Goal: Task Accomplishment & Management: Use online tool/utility

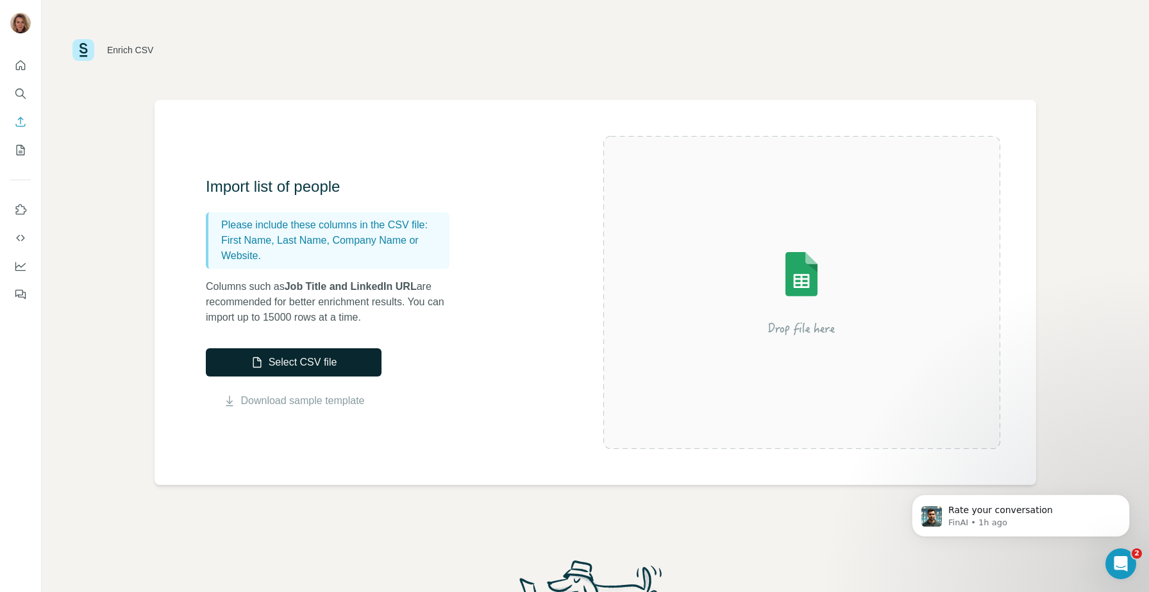
click at [290, 369] on button "Select CSV file" at bounding box center [294, 362] width 176 height 28
click at [284, 362] on button "Select CSV file" at bounding box center [294, 362] width 176 height 28
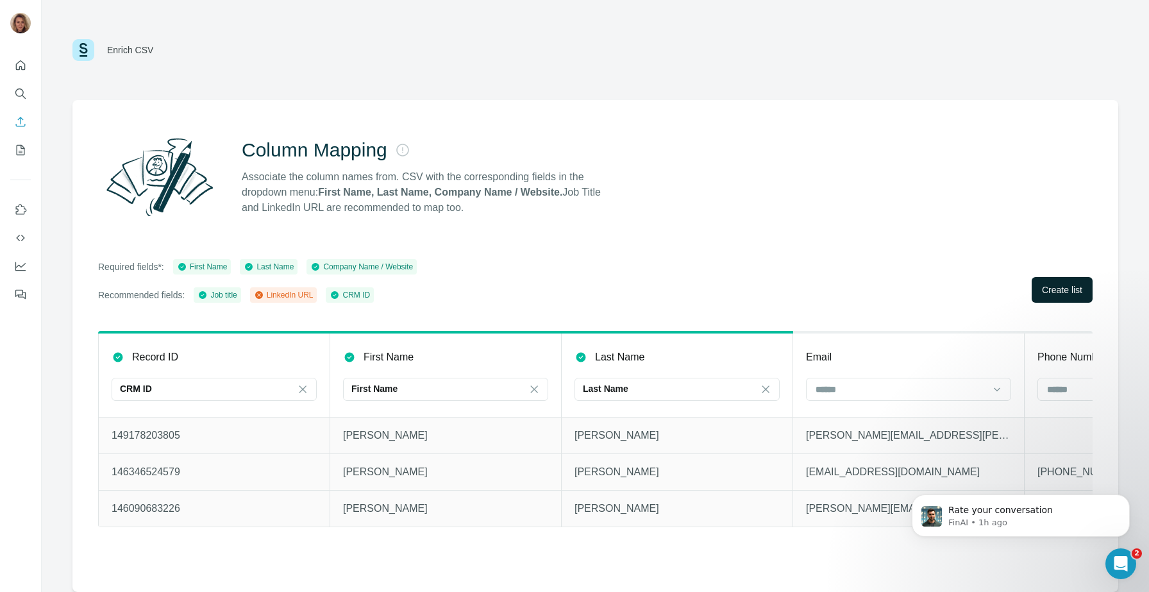
click at [1046, 285] on span "Create list" at bounding box center [1062, 289] width 40 height 13
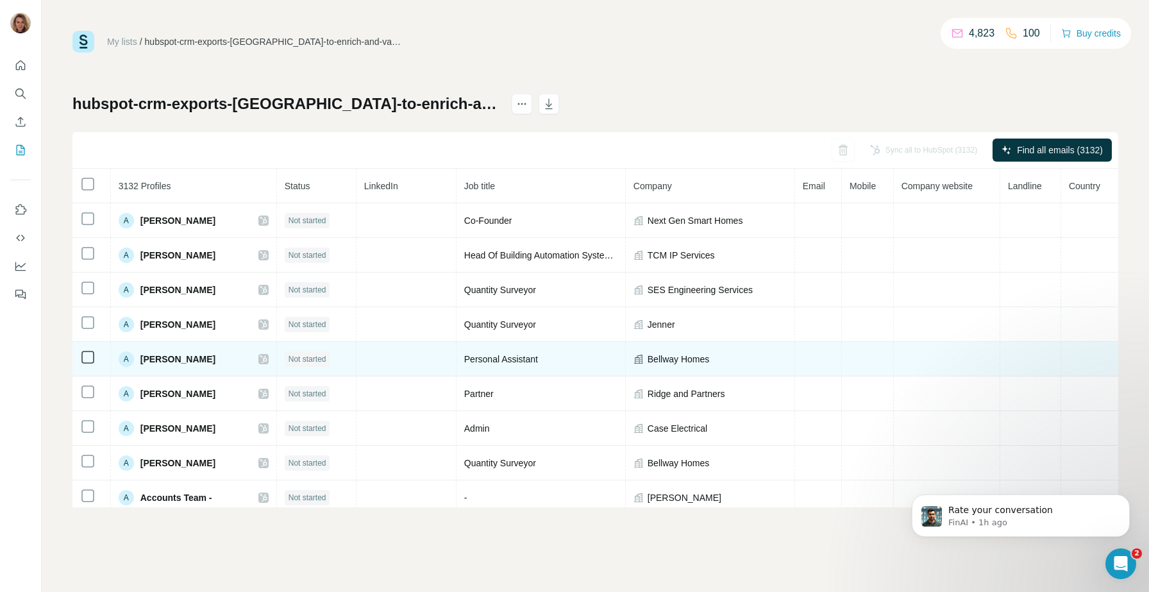
scroll to position [42, 0]
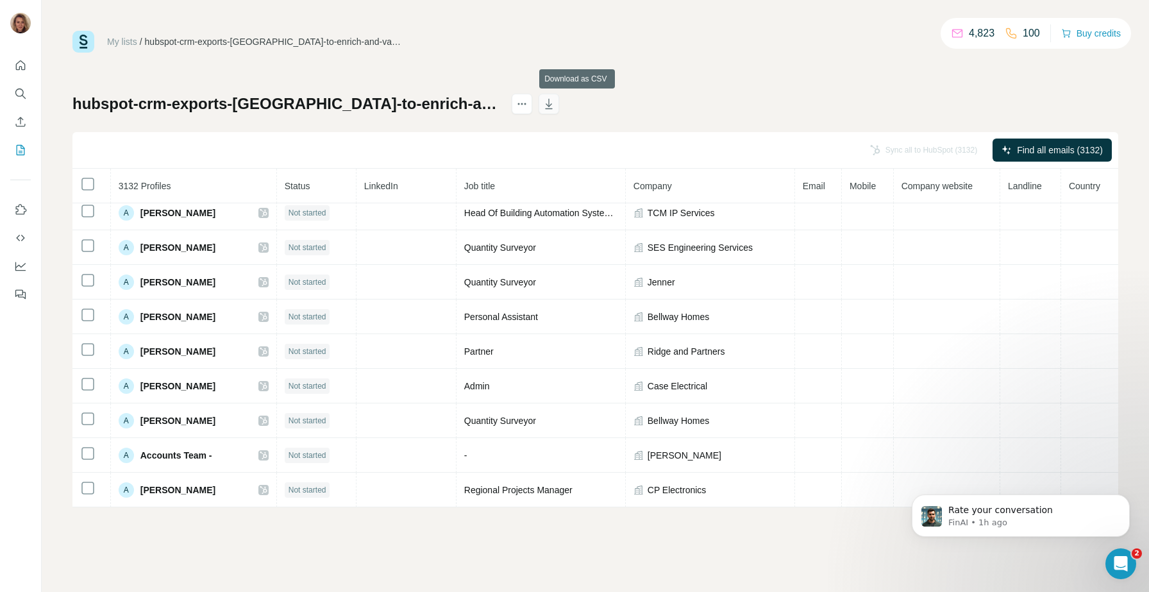
click at [555, 100] on icon "button" at bounding box center [548, 103] width 13 height 13
click at [528, 101] on icon "actions" at bounding box center [521, 103] width 13 height 13
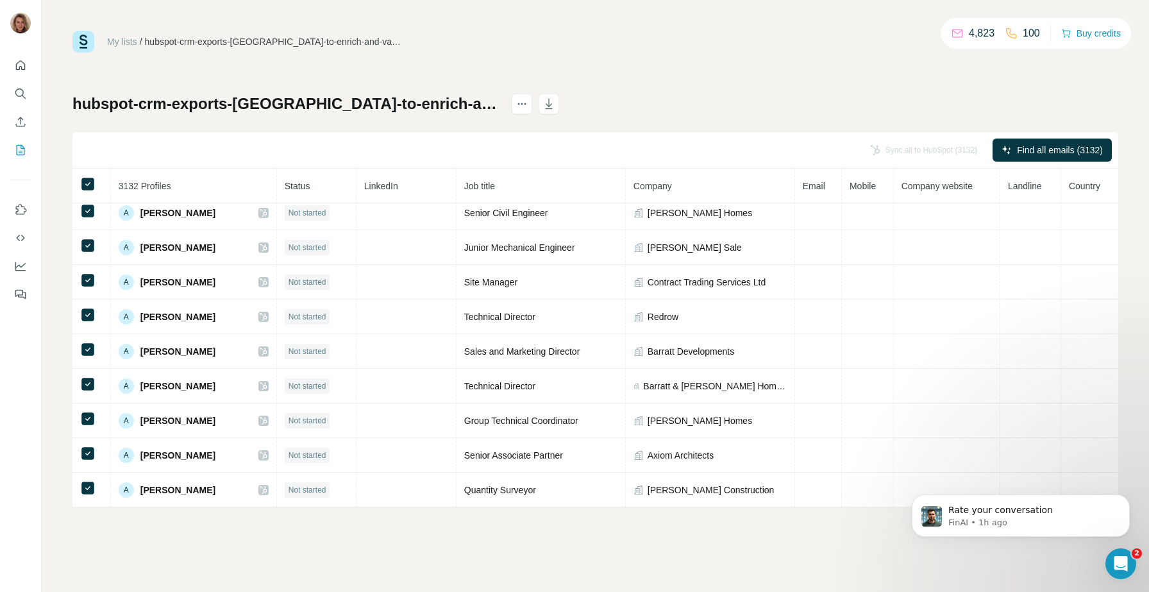
scroll to position [2847, 0]
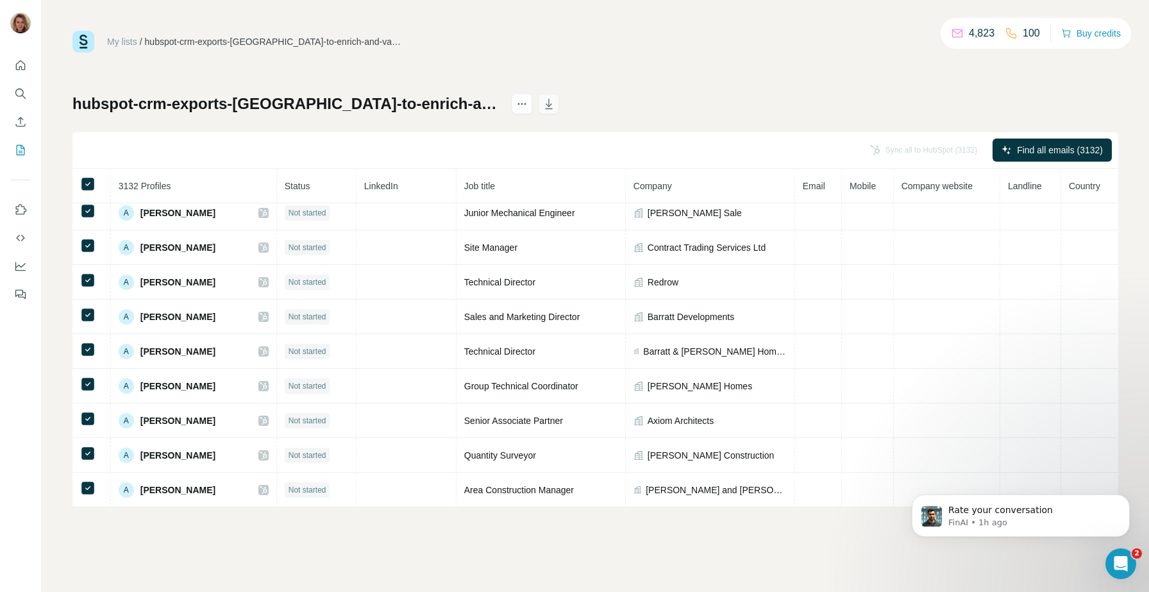
click at [555, 103] on icon "button" at bounding box center [548, 103] width 13 height 13
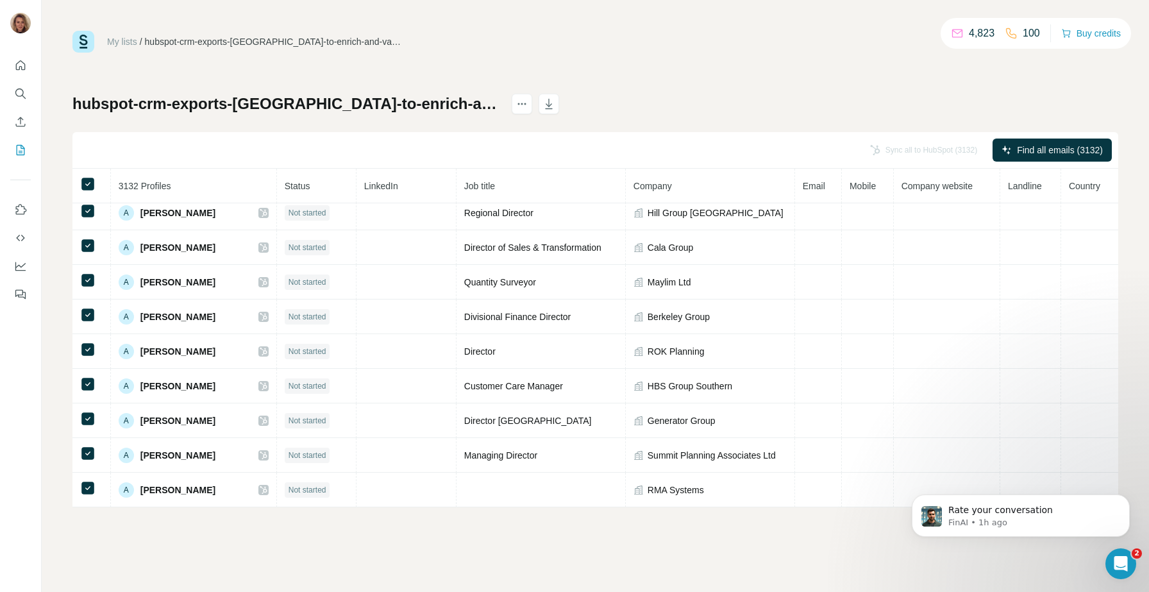
scroll to position [4197, 0]
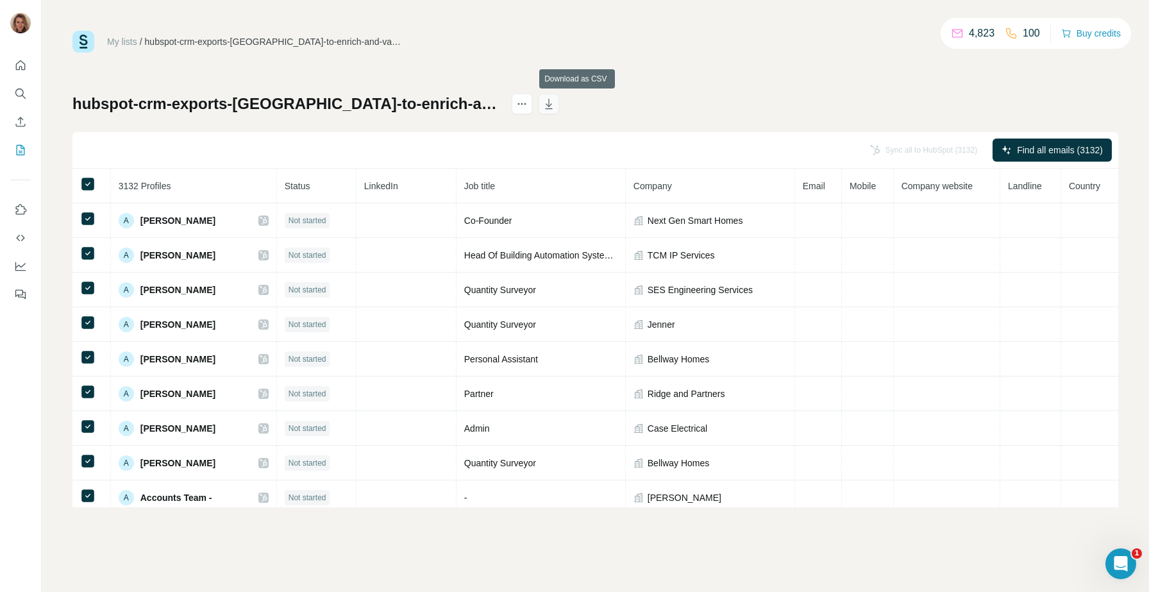
click at [553, 104] on icon "button" at bounding box center [549, 104] width 7 height 10
drag, startPoint x: 139, startPoint y: 186, endPoint x: 117, endPoint y: 185, distance: 22.5
click at [119, 185] on span "3132 Profiles" at bounding box center [145, 186] width 53 height 10
copy span "3132"
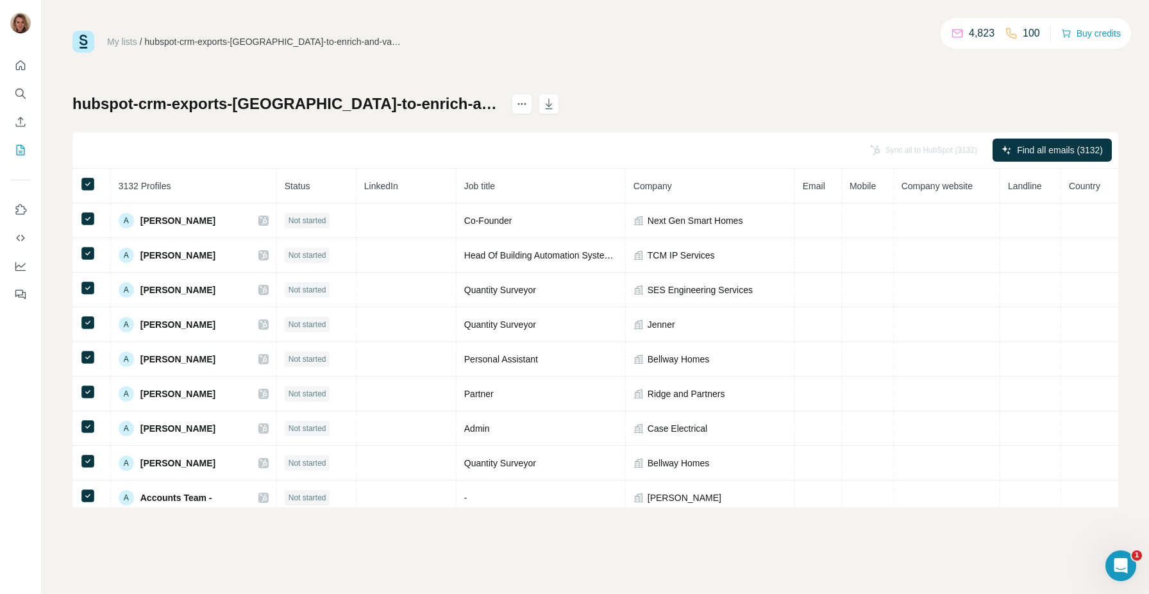
click at [240, 144] on div "Sync all to HubSpot (3132) Find all emails (3132)" at bounding box center [595, 150] width 1046 height 37
